Goal: Communication & Community: Answer question/provide support

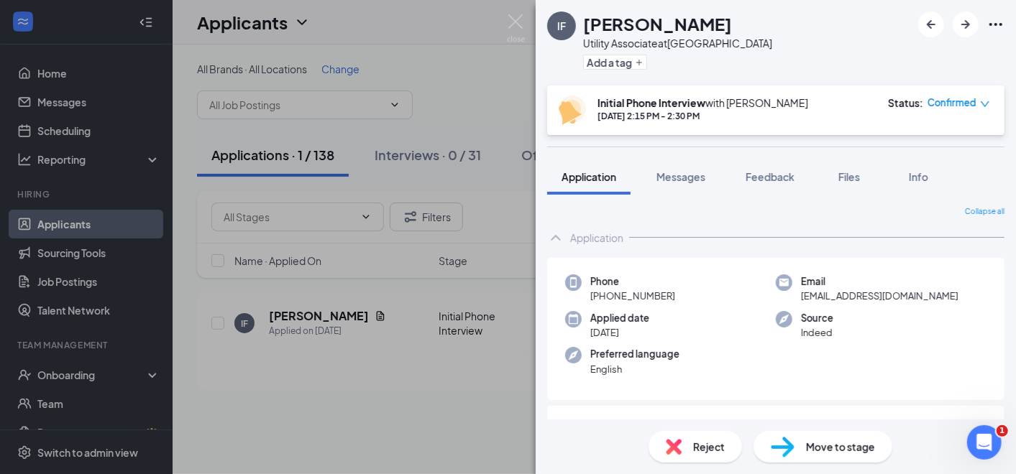
click at [446, 374] on div "IF [PERSON_NAME] Utility Associate at [GEOGRAPHIC_DATA] Add a tag Initial Phone…" at bounding box center [508, 237] width 1016 height 474
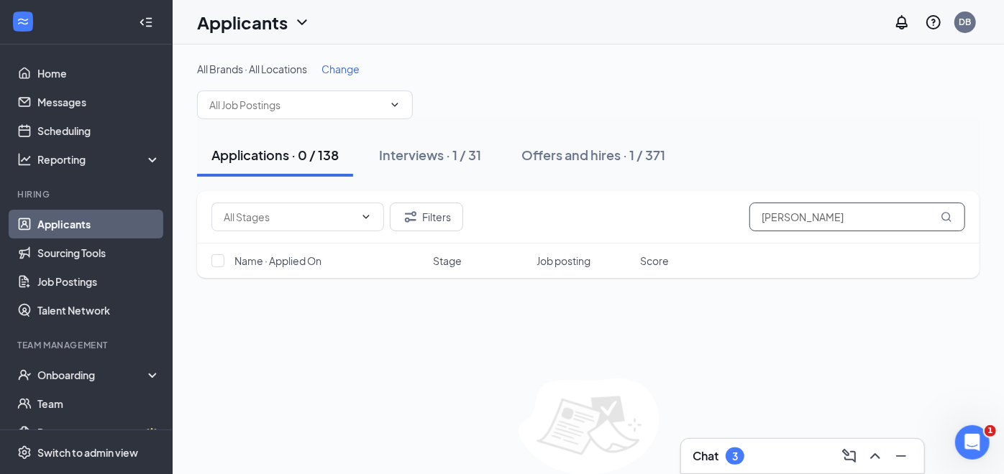
drag, startPoint x: 815, startPoint y: 222, endPoint x: 727, endPoint y: 226, distance: 87.8
click at [728, 226] on div "Filters [PERSON_NAME]" at bounding box center [587, 217] width 753 height 29
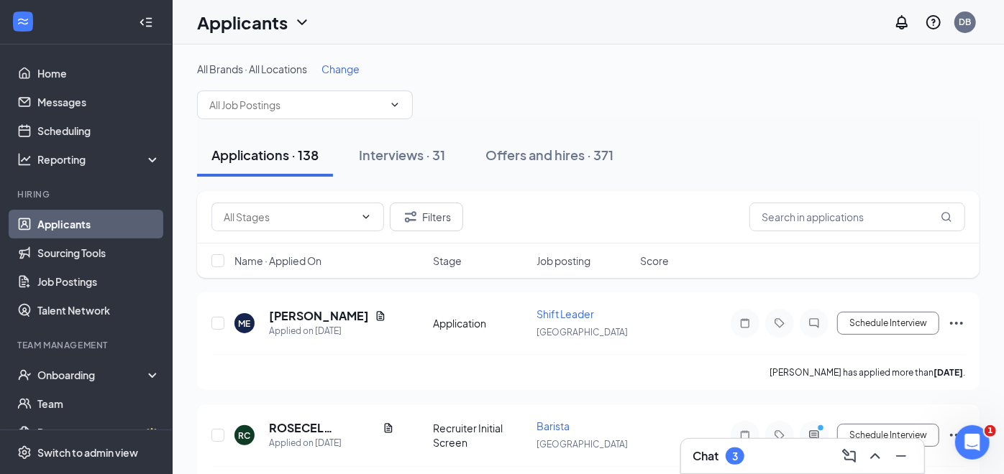
click at [790, 460] on div "Chat 3" at bounding box center [802, 456] width 220 height 23
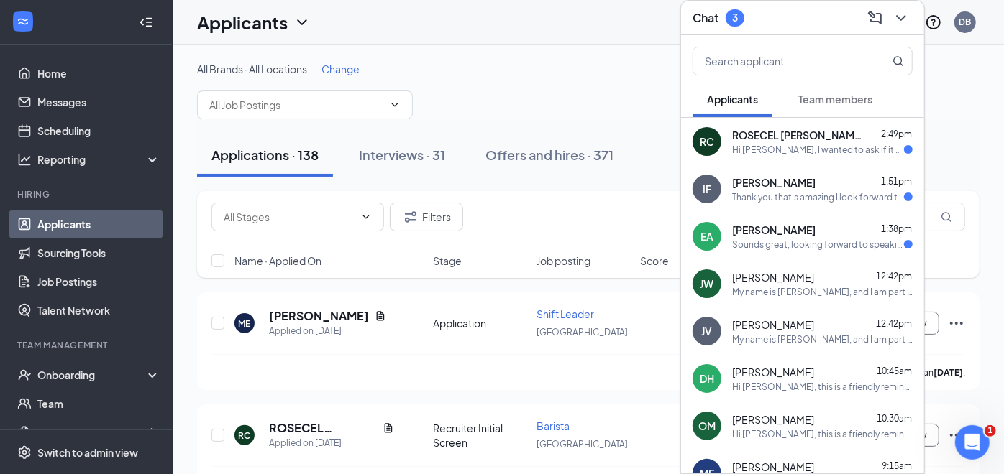
click at [762, 146] on div "Hi [PERSON_NAME], I wanted to ask if it would be possible to reschedule my appo…" at bounding box center [818, 150] width 172 height 12
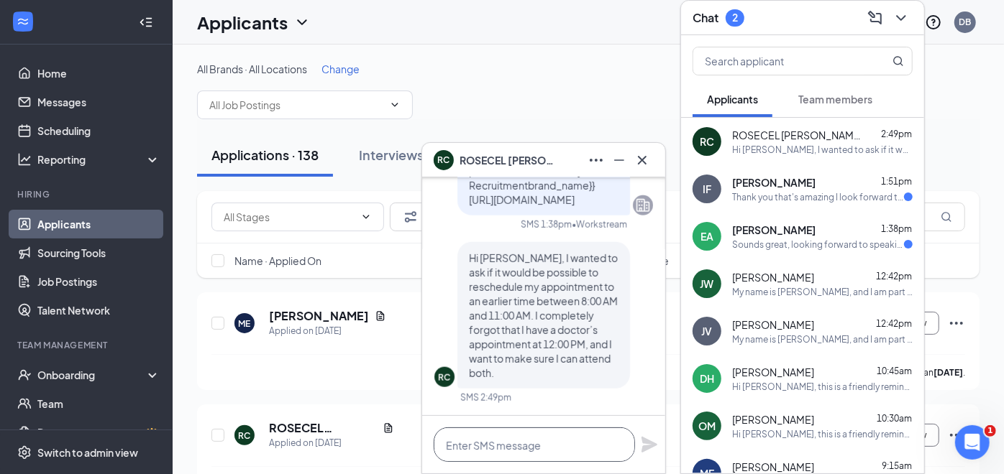
click at [530, 444] on textarea at bounding box center [534, 445] width 201 height 35
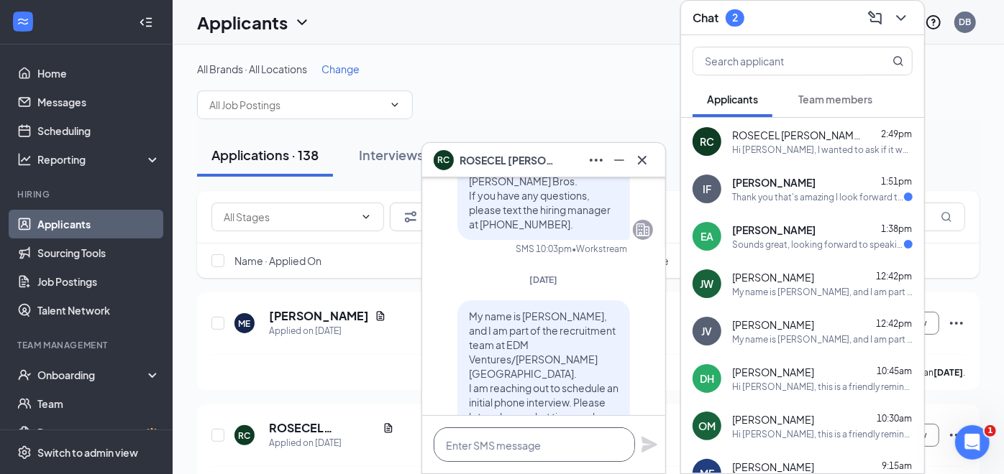
scroll to position [-1038, 0]
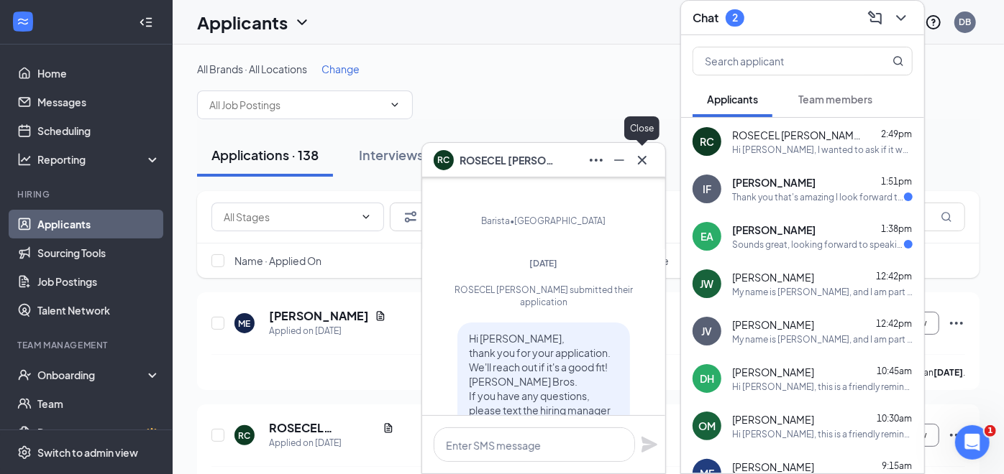
click at [638, 162] on icon "Cross" at bounding box center [641, 160] width 17 height 17
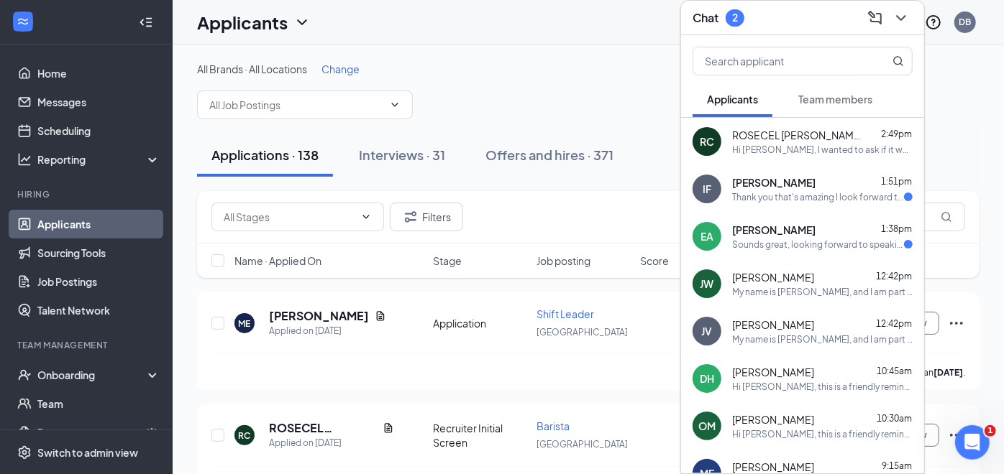
click at [812, 240] on div "Sounds great, looking forward to speaking with you [DATE]" at bounding box center [818, 245] width 172 height 12
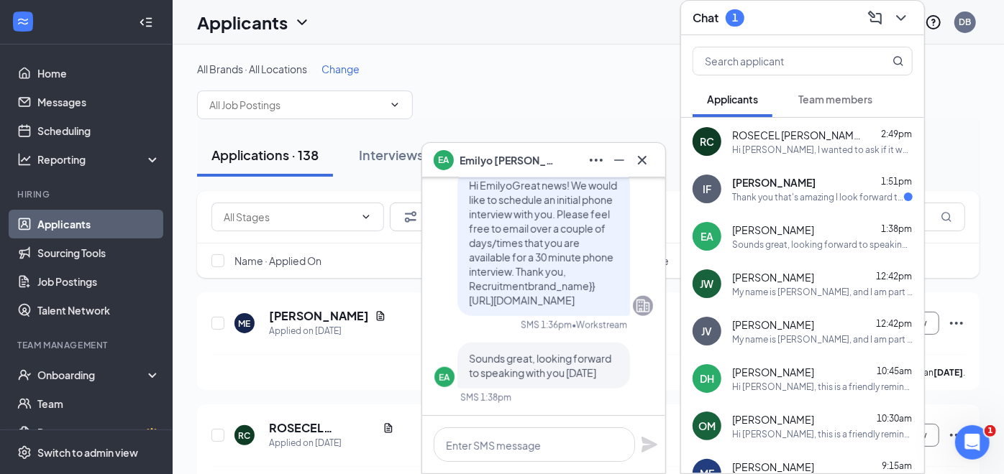
scroll to position [-160, 0]
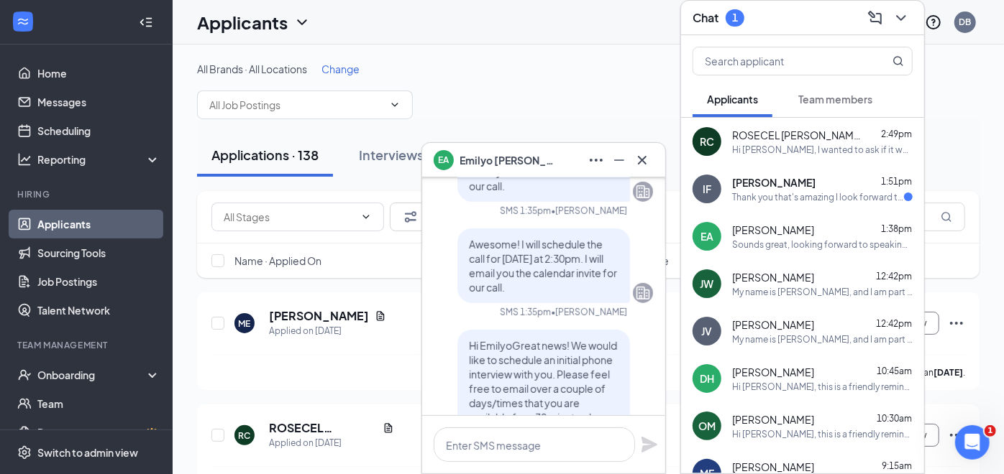
click at [775, 140] on span "ROSECEL [PERSON_NAME]" at bounding box center [796, 135] width 129 height 14
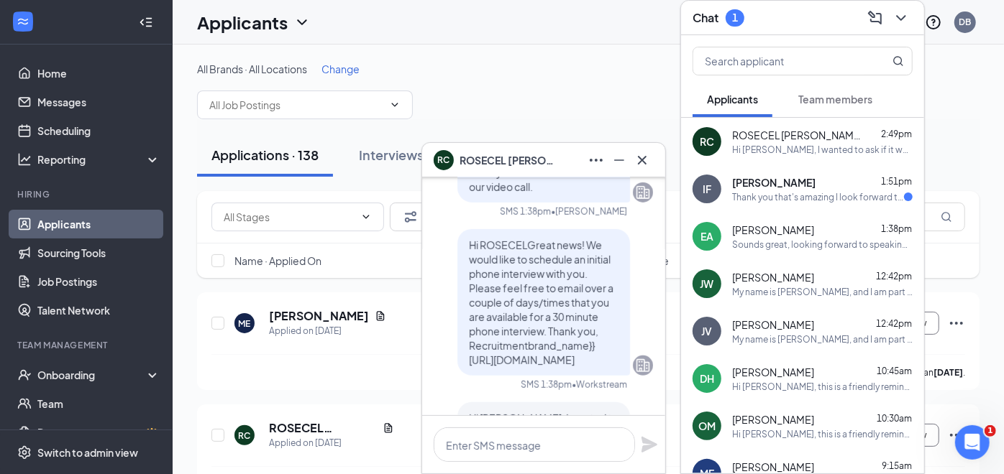
scroll to position [-260, 0]
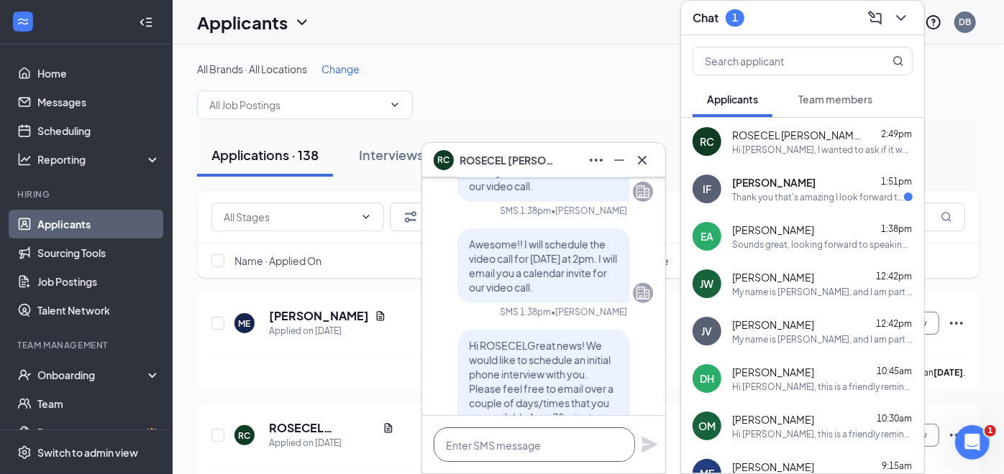
click at [537, 440] on textarea at bounding box center [534, 445] width 201 height 35
type textarea "I just rescheduled the video interview for 9:45am"
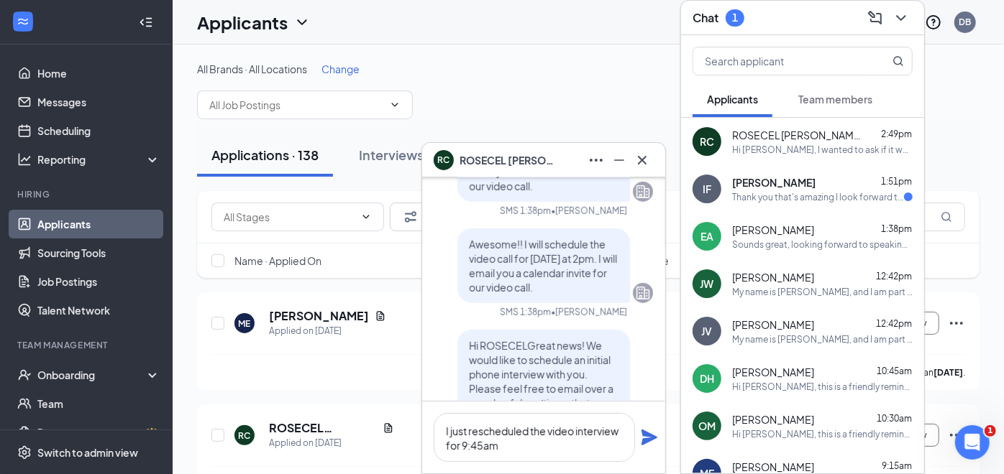
click at [653, 443] on icon "Plane" at bounding box center [649, 437] width 17 height 17
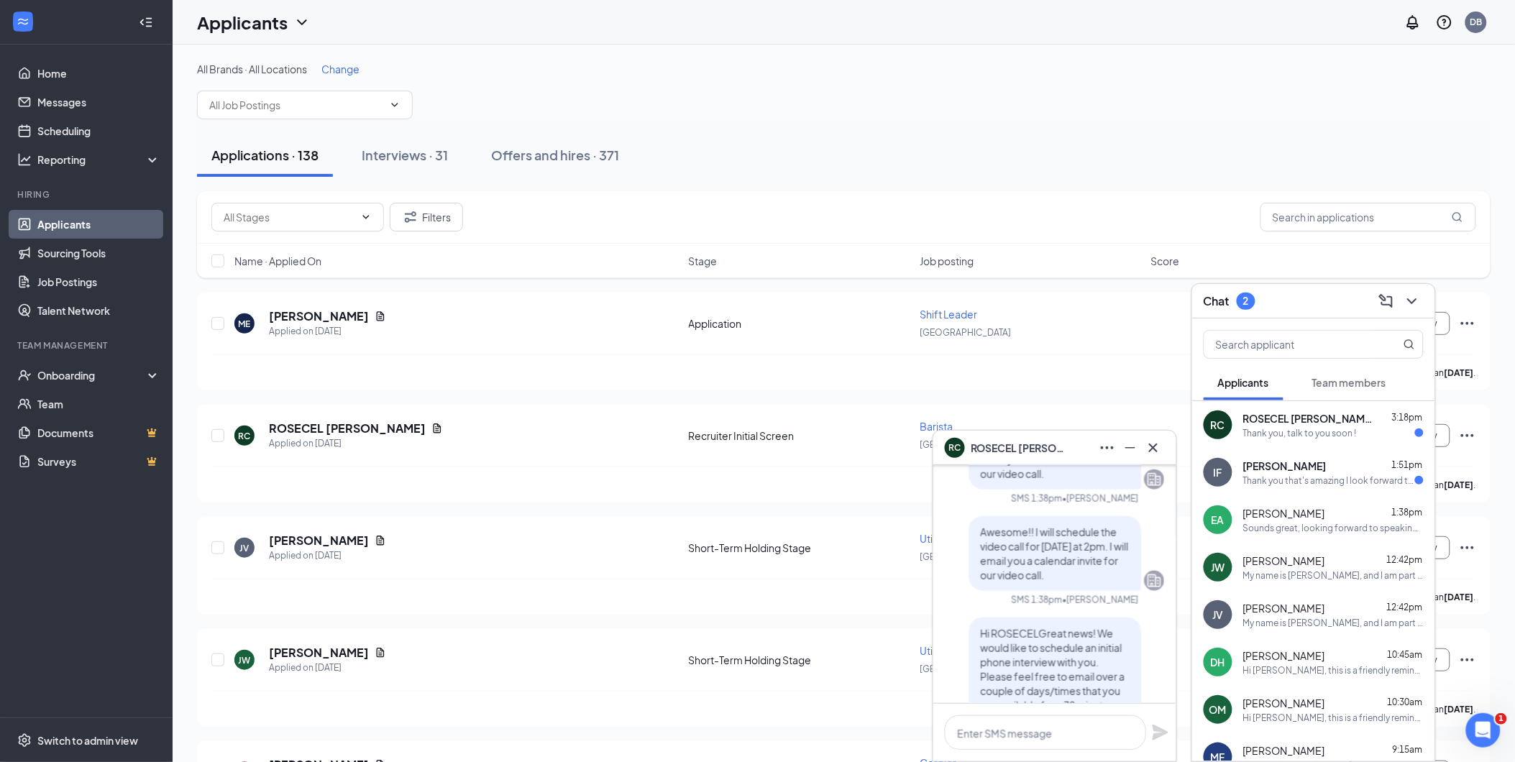
scroll to position [-464, 0]
